Goal: Transaction & Acquisition: Purchase product/service

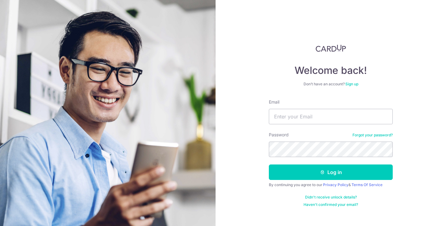
type input "[EMAIL_ADDRESS][DOMAIN_NAME]"
click at [269, 165] on button "Log in" at bounding box center [331, 172] width 124 height 15
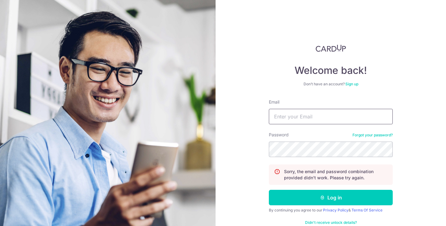
click at [320, 114] on input "Email" at bounding box center [331, 116] width 124 height 15
type input "[EMAIL_ADDRESS][DOMAIN_NAME]"
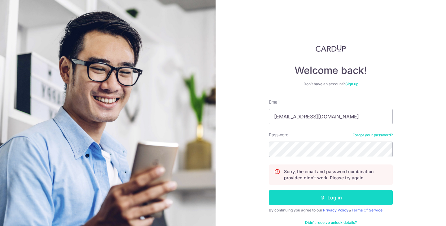
click at [338, 195] on button "Log in" at bounding box center [331, 197] width 124 height 15
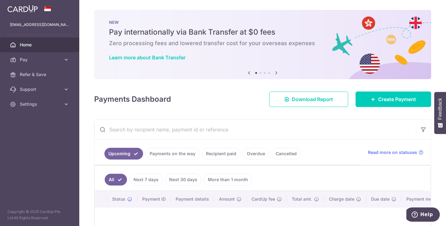
scroll to position [31, 0]
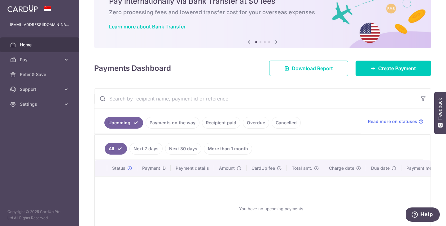
click at [223, 124] on link "Recipient paid" at bounding box center [221, 123] width 38 height 12
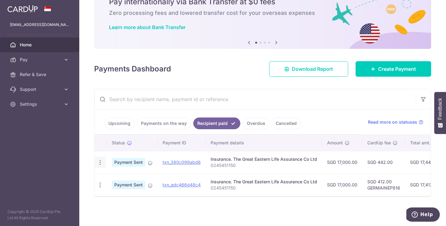
click at [101, 163] on icon "button" at bounding box center [100, 163] width 7 height 7
click at [100, 163] on icon "button" at bounding box center [100, 163] width 7 height 7
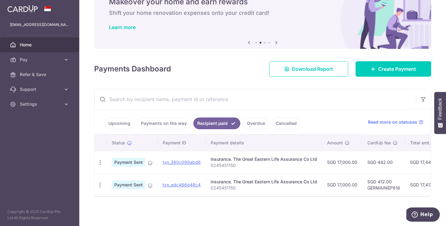
scroll to position [0, 139]
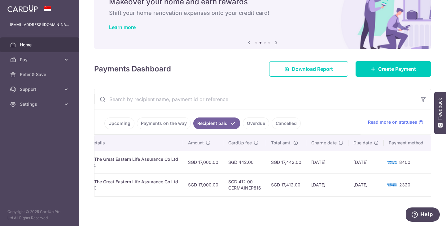
drag, startPoint x: 178, startPoint y: 199, endPoint x: 120, endPoint y: 200, distance: 57.6
click at [120, 200] on div "× Pause Schedule Pause all future payments in this series Pause just this one p…" at bounding box center [262, 113] width 367 height 226
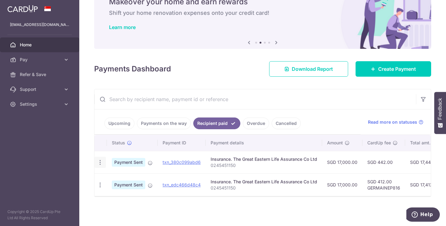
click at [100, 160] on icon "button" at bounding box center [100, 163] width 7 height 7
click at [118, 158] on span "Payment Sent" at bounding box center [128, 162] width 33 height 9
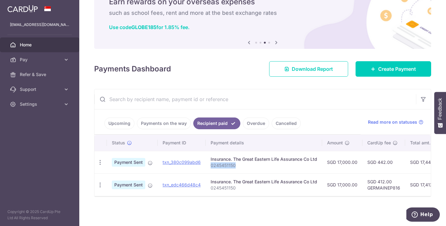
drag, startPoint x: 237, startPoint y: 162, endPoint x: 209, endPoint y: 162, distance: 27.3
click at [209, 162] on td "Insurance. The Great Eastern Life Assurance Co Ltd 0245451150" at bounding box center [264, 162] width 116 height 23
copy p "0245451150"
click at [402, 75] on div "× Pause Schedule Pause all future payments in this series Pause just this one p…" at bounding box center [262, 113] width 367 height 226
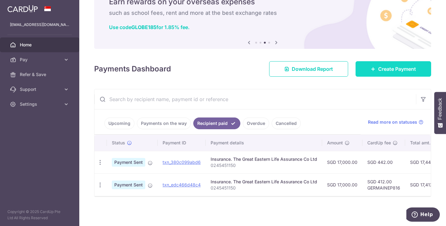
click at [402, 68] on span "Create Payment" at bounding box center [397, 68] width 38 height 7
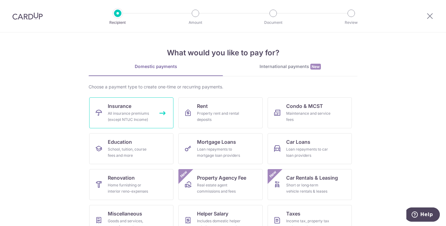
click at [121, 117] on div "All insurance premiums (except NTUC Income)" at bounding box center [130, 117] width 45 height 12
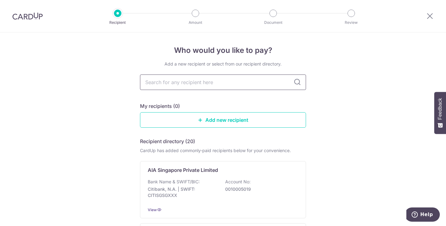
click at [178, 83] on input "text" at bounding box center [223, 82] width 166 height 15
type input "great eastern"
click at [294, 84] on icon at bounding box center [297, 82] width 7 height 7
click at [297, 84] on icon at bounding box center [297, 82] width 7 height 7
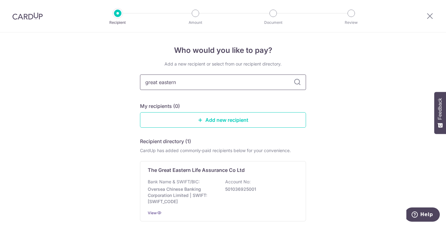
click at [254, 88] on input "great eastern" at bounding box center [223, 82] width 166 height 15
type input "great eastern"
drag, startPoint x: 254, startPoint y: 87, endPoint x: 135, endPoint y: 82, distance: 118.8
click at [132, 84] on div "Who would you like to pay? Add a new recipient or select from our recipient dir…" at bounding box center [223, 154] width 446 height 243
type input "\"
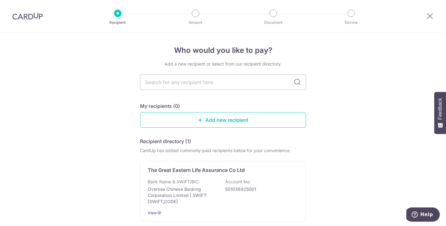
click at [138, 92] on div "Who would you like to pay? Add a new recipient or select from our recipient dir…" at bounding box center [223, 154] width 446 height 243
click at [155, 85] on input "text" at bounding box center [223, 82] width 166 height 15
type input "great"
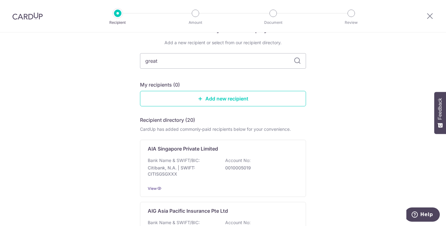
scroll to position [49, 0]
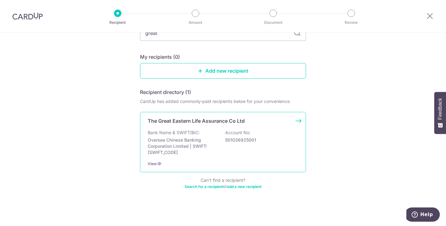
click at [175, 134] on p "Bank Name & SWIFT/BIC:" at bounding box center [174, 133] width 52 height 6
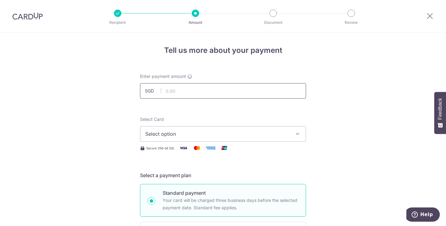
click at [175, 94] on input "text" at bounding box center [223, 90] width 166 height 15
click at [175, 94] on input "17000" at bounding box center [223, 90] width 166 height 15
type input "17,000.00"
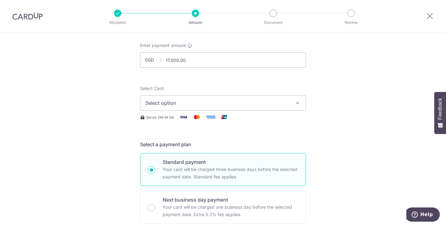
click at [154, 104] on span "Select option" at bounding box center [217, 102] width 144 height 7
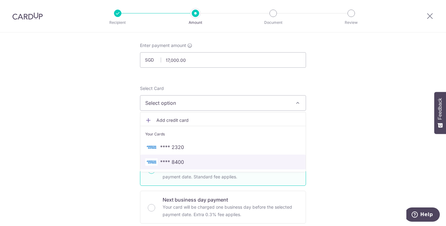
click at [166, 162] on span "**** 8400" at bounding box center [172, 162] width 24 height 7
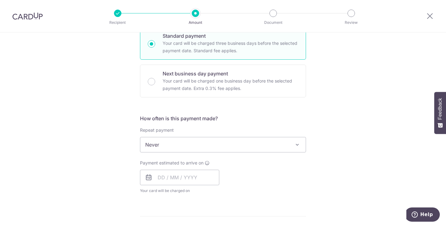
scroll to position [186, 0]
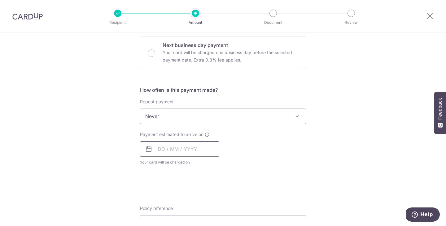
click at [162, 152] on input "text" at bounding box center [179, 149] width 79 height 15
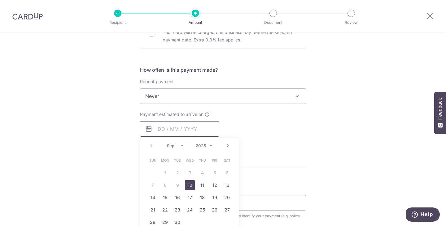
scroll to position [217, 0]
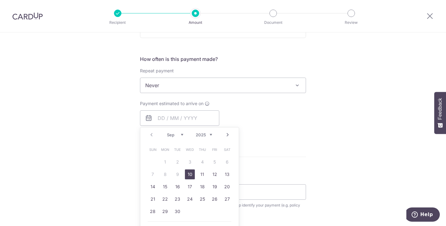
drag, startPoint x: 188, startPoint y: 173, endPoint x: 88, endPoint y: 113, distance: 116.5
click at [189, 173] on link "10" at bounding box center [190, 175] width 10 height 10
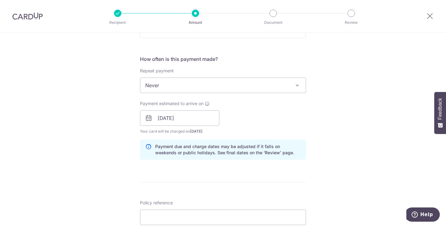
click at [85, 114] on div "Tell us more about your payment Enter payment amount SGD 17,000.00 17000.00 Sel…" at bounding box center [223, 109] width 446 height 586
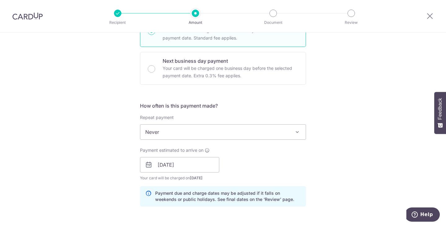
scroll to position [155, 0]
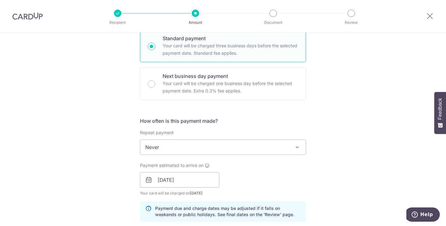
click at [56, 155] on div "Tell us more about your payment Enter payment amount SGD 17,000.00 17000.00 Sel…" at bounding box center [223, 171] width 446 height 586
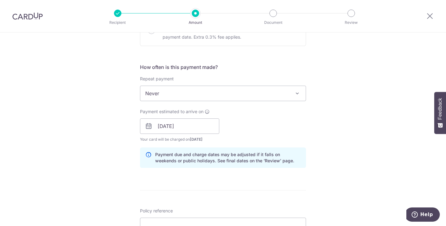
scroll to position [217, 0]
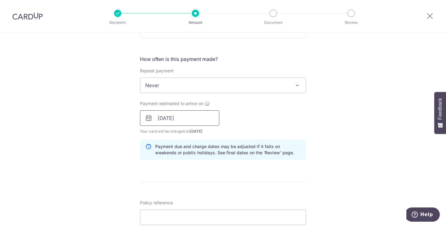
click at [156, 122] on input "[DATE]" at bounding box center [179, 118] width 79 height 15
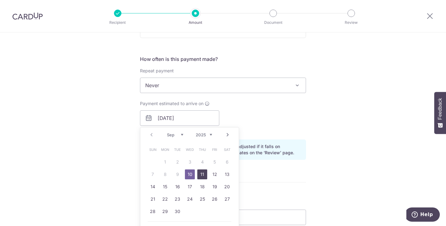
click at [203, 174] on link "11" at bounding box center [202, 175] width 10 height 10
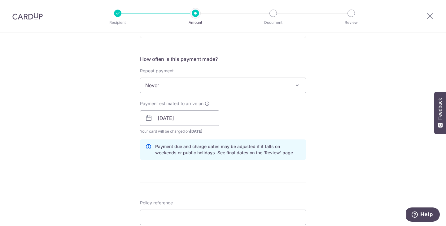
click at [121, 155] on div "Tell us more about your payment Enter payment amount SGD 17,000.00 17000.00 Sel…" at bounding box center [223, 109] width 446 height 586
click at [187, 121] on input "11/09/2025" at bounding box center [179, 118] width 79 height 15
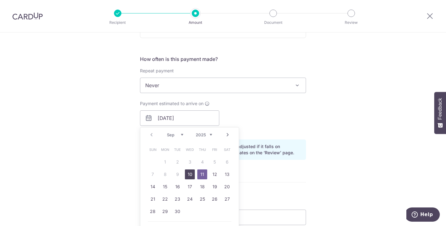
click at [191, 172] on link "10" at bounding box center [190, 175] width 10 height 10
type input "[DATE]"
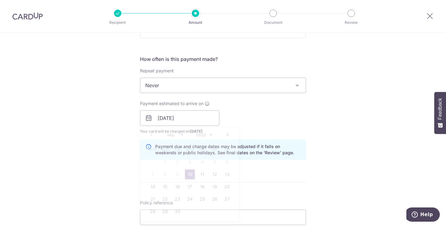
click at [100, 140] on div "Tell us more about your payment Enter payment amount SGD 17,000.00 17000.00 Sel…" at bounding box center [223, 109] width 446 height 586
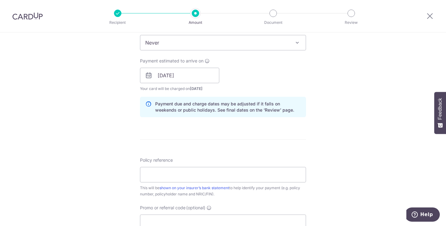
scroll to position [310, 0]
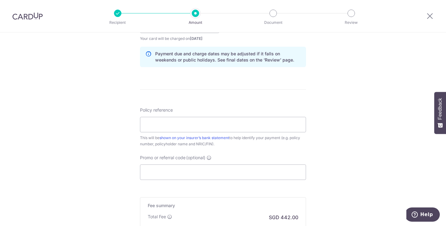
click at [206, 116] on div "Policy reference This will be shown on your insurer’s bank statement to help id…" at bounding box center [223, 127] width 166 height 40
click at [204, 126] on input "Policy reference" at bounding box center [223, 124] width 166 height 15
paste input "0245451150"
type input "0245451150"
click at [65, 139] on div "Tell us more about your payment Enter payment amount SGD 17,000.00 17000.00 Sel…" at bounding box center [223, 16] width 446 height 586
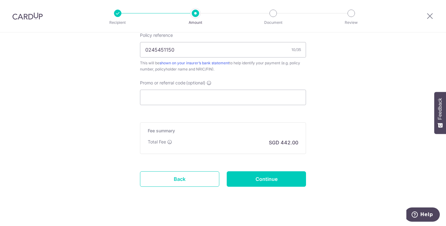
scroll to position [392, 0]
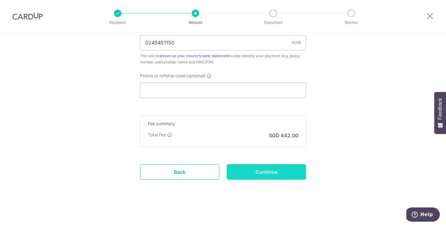
click at [280, 175] on input "Continue" at bounding box center [266, 172] width 79 height 15
type input "Create Schedule"
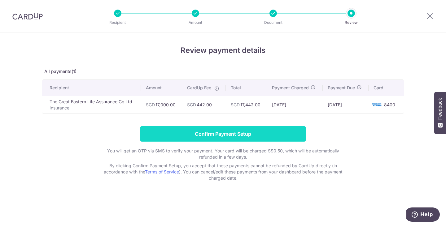
click at [234, 136] on input "Confirm Payment Setup" at bounding box center [223, 133] width 166 height 15
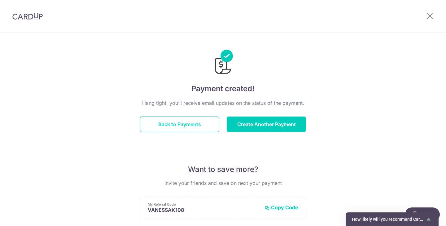
click at [162, 126] on button "Back to Payments" at bounding box center [179, 124] width 79 height 15
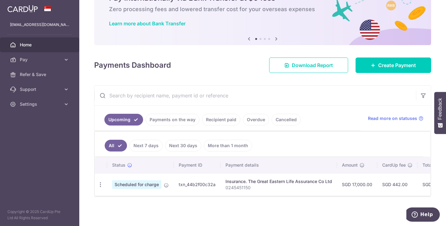
scroll to position [37, 0]
drag, startPoint x: 262, startPoint y: 197, endPoint x: 289, endPoint y: 196, distance: 27.0
click at [289, 196] on div "All Next 7 days Next 30 days More than 1 month Status Payment ID Payment detail…" at bounding box center [262, 164] width 336 height 66
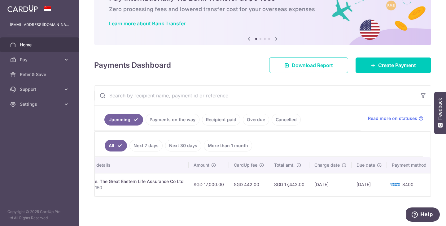
scroll to position [0, 152]
